Goal: Transaction & Acquisition: Purchase product/service

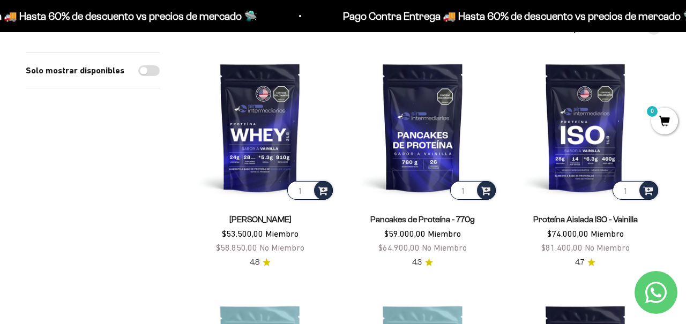
scroll to position [113, 0]
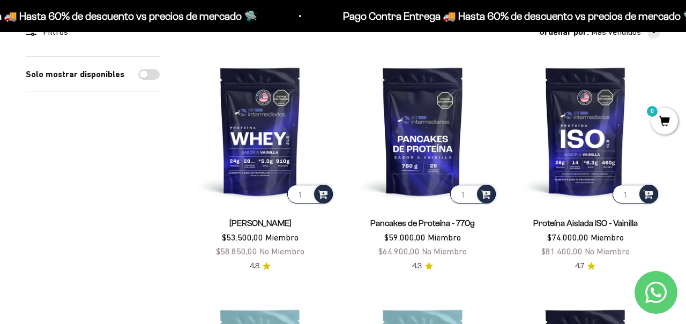
click at [559, 269] on div "Proteína Aislada ISO - Vainilla $74.000,00 Miembro $81.400,00 No Miembro 4.7" at bounding box center [586, 239] width 150 height 67
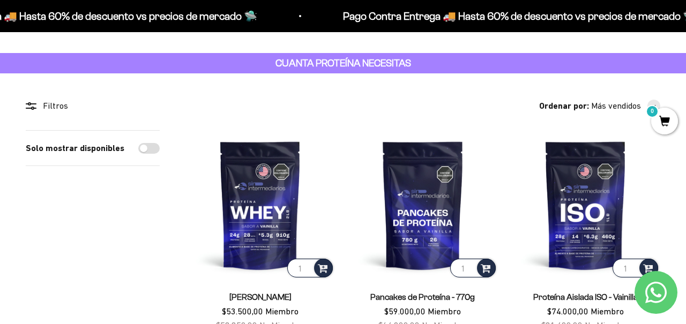
scroll to position [40, 0]
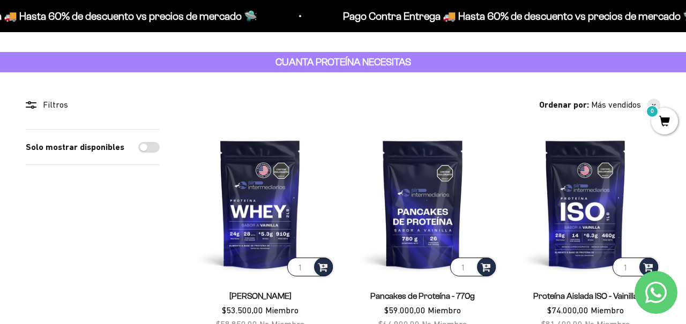
click at [585, 233] on img at bounding box center [586, 204] width 150 height 150
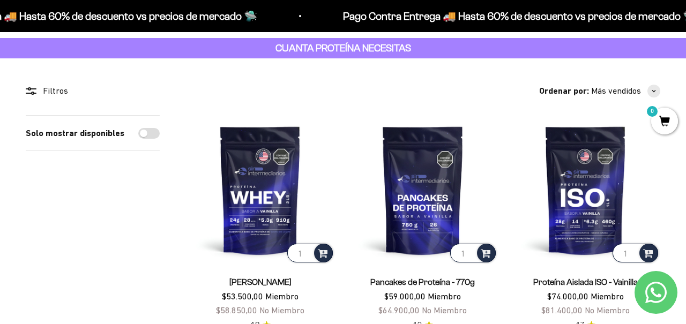
scroll to position [62, 0]
